Goal: Browse casually: Explore the website without a specific task or goal

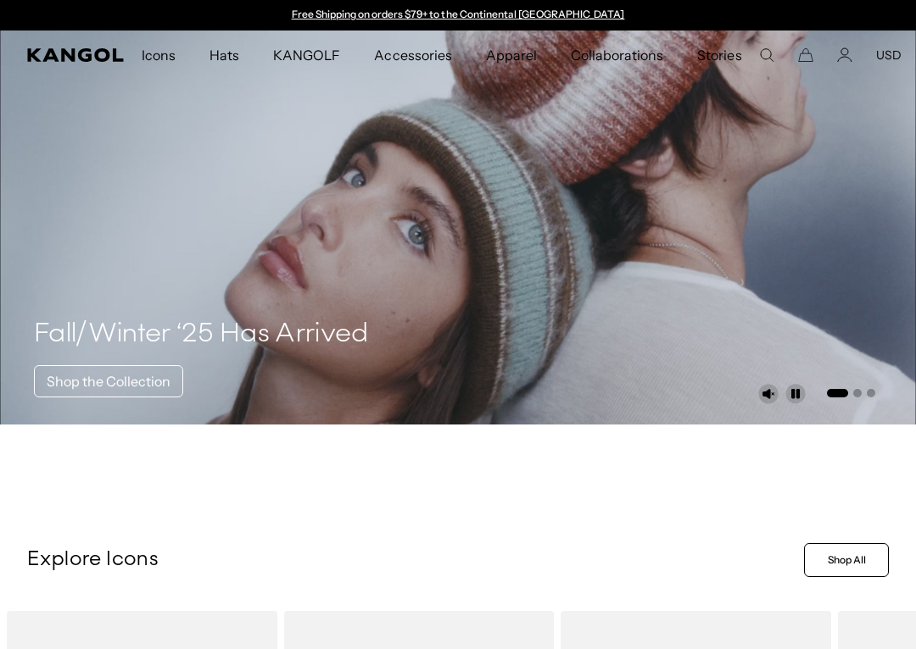
click at [899, 17] on div "Free Shipping on orders $79+ to the Continental US Free Shipping on orders $79+…" at bounding box center [458, 15] width 916 height 31
click at [898, 16] on div "Free Shipping on orders $79+ to the Continental US Free Shipping on orders $79+…" at bounding box center [458, 15] width 916 height 31
click at [890, 8] on div "Free Shipping on orders $79+ to the Continental US Free Shipping on orders $79+…" at bounding box center [458, 15] width 916 height 31
click at [889, 8] on div "Free Shipping on orders $79+ to the Continental US Free Shipping on orders $79+…" at bounding box center [458, 15] width 916 height 31
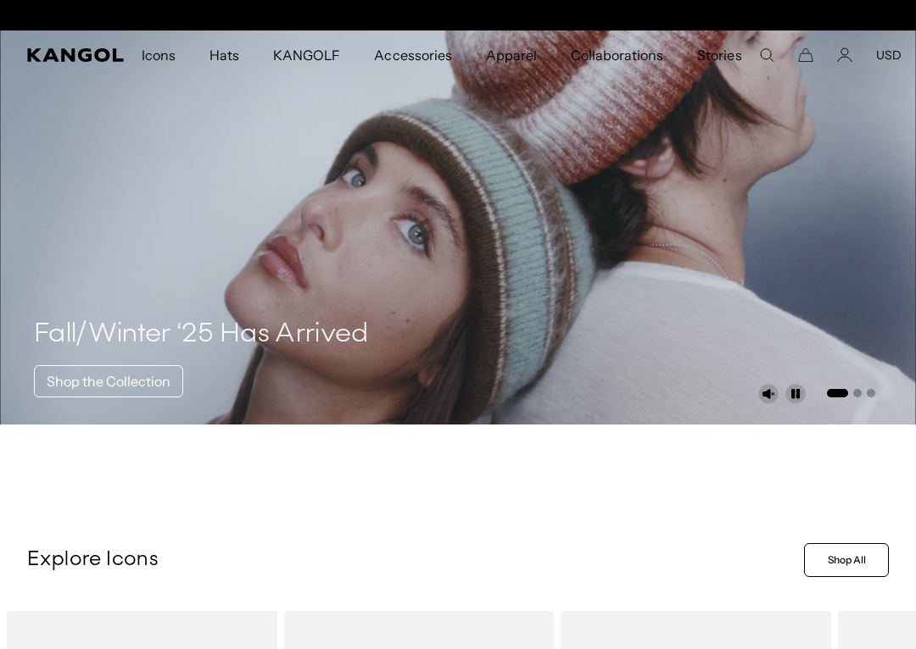
scroll to position [0, 349]
